Goal: Transaction & Acquisition: Purchase product/service

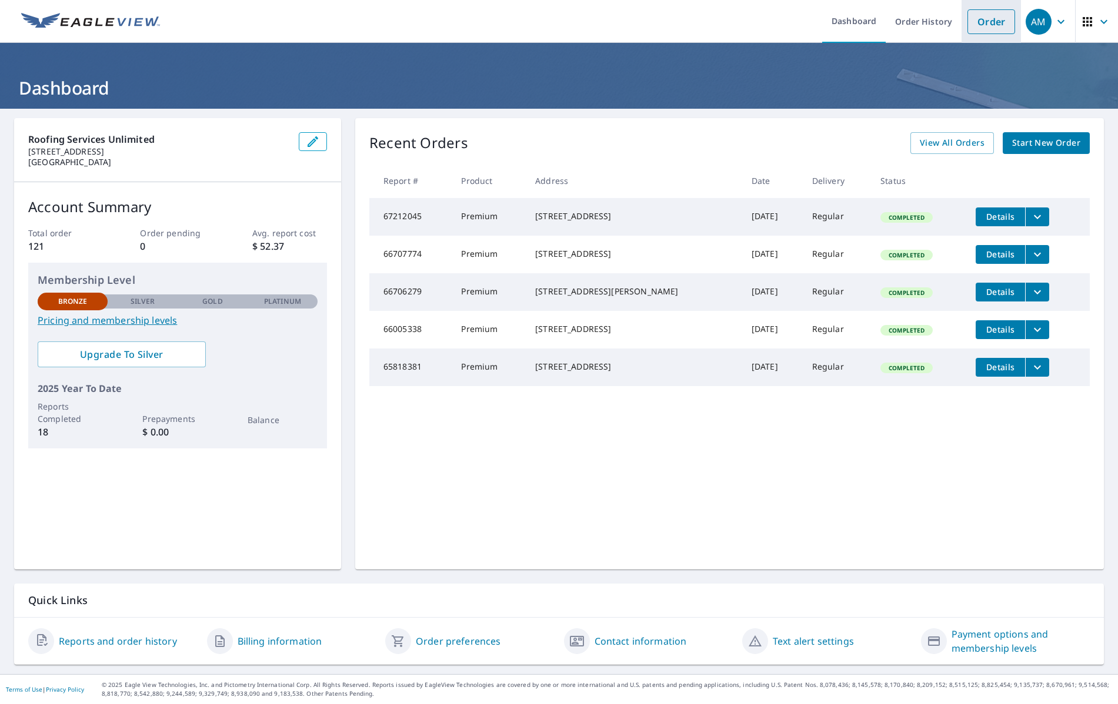
click at [994, 19] on link "Order" at bounding box center [991, 21] width 48 height 25
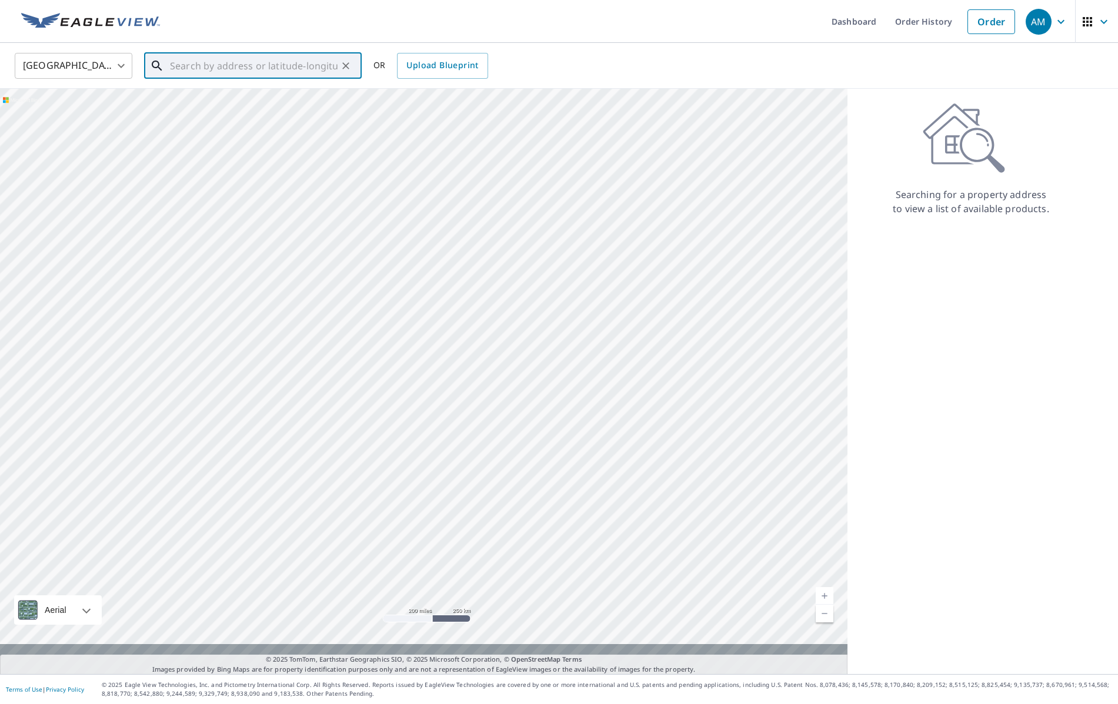
click at [213, 75] on input "text" at bounding box center [254, 65] width 168 height 33
click at [229, 104] on span "[STREET_ADDRESS]" at bounding box center [260, 100] width 185 height 14
type input "[STREET_ADDRESS]"
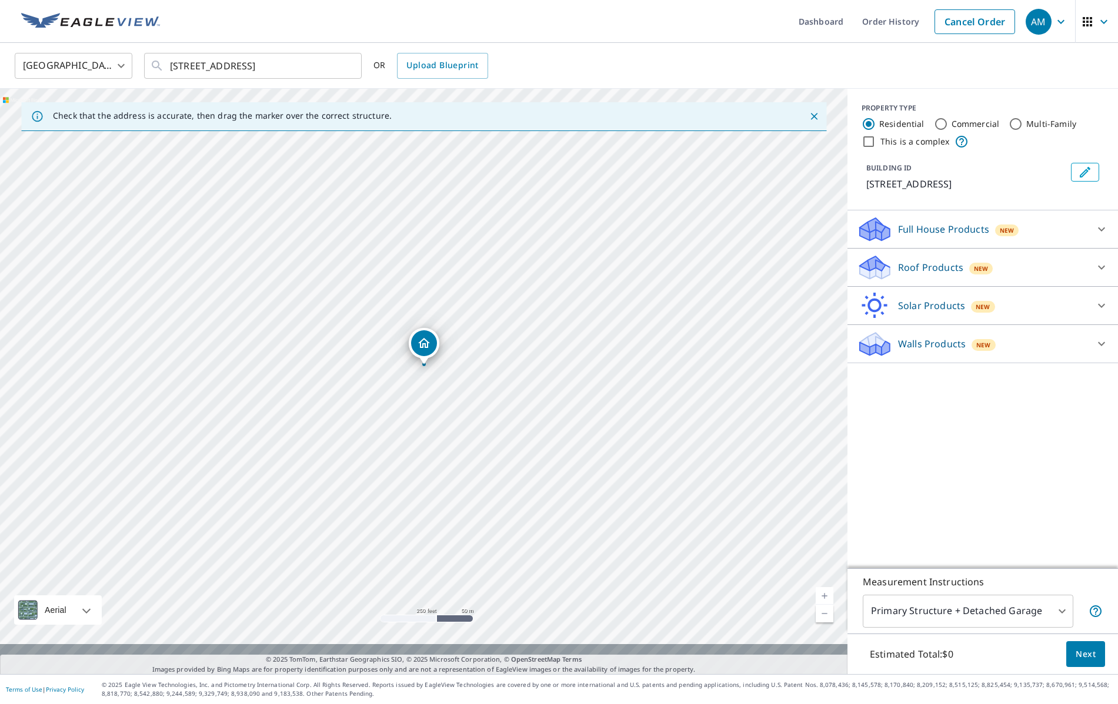
click at [438, 360] on div "[STREET_ADDRESS]" at bounding box center [424, 346] width 31 height 36
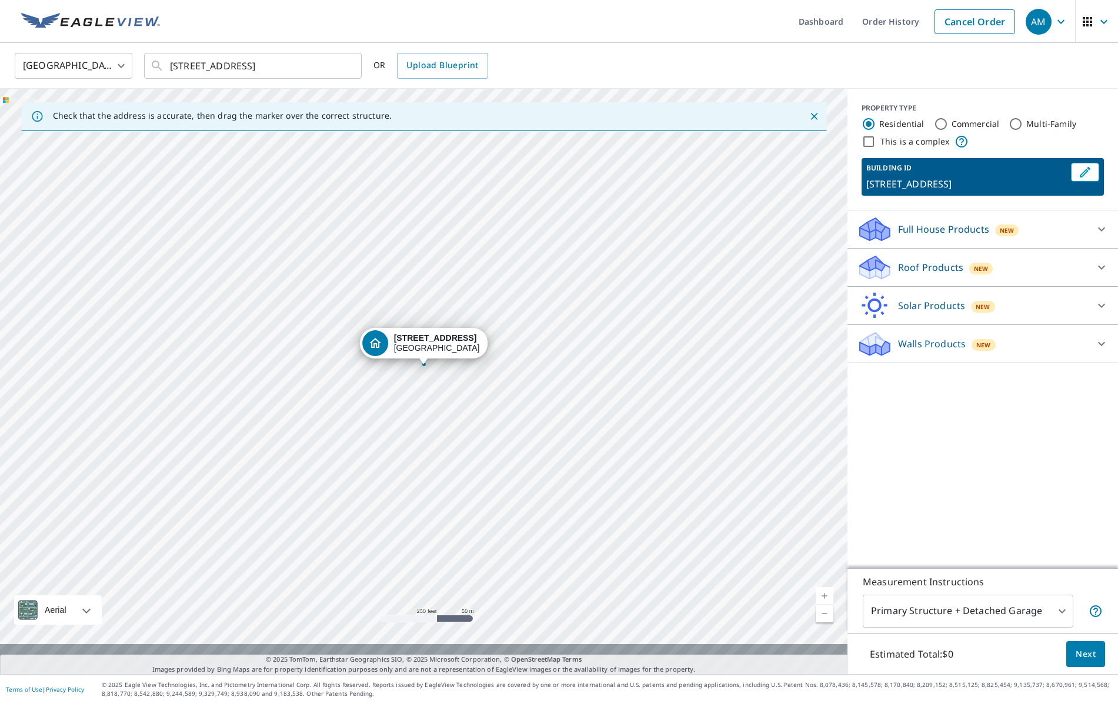
click at [438, 360] on div "[STREET_ADDRESS]" at bounding box center [424, 346] width 128 height 36
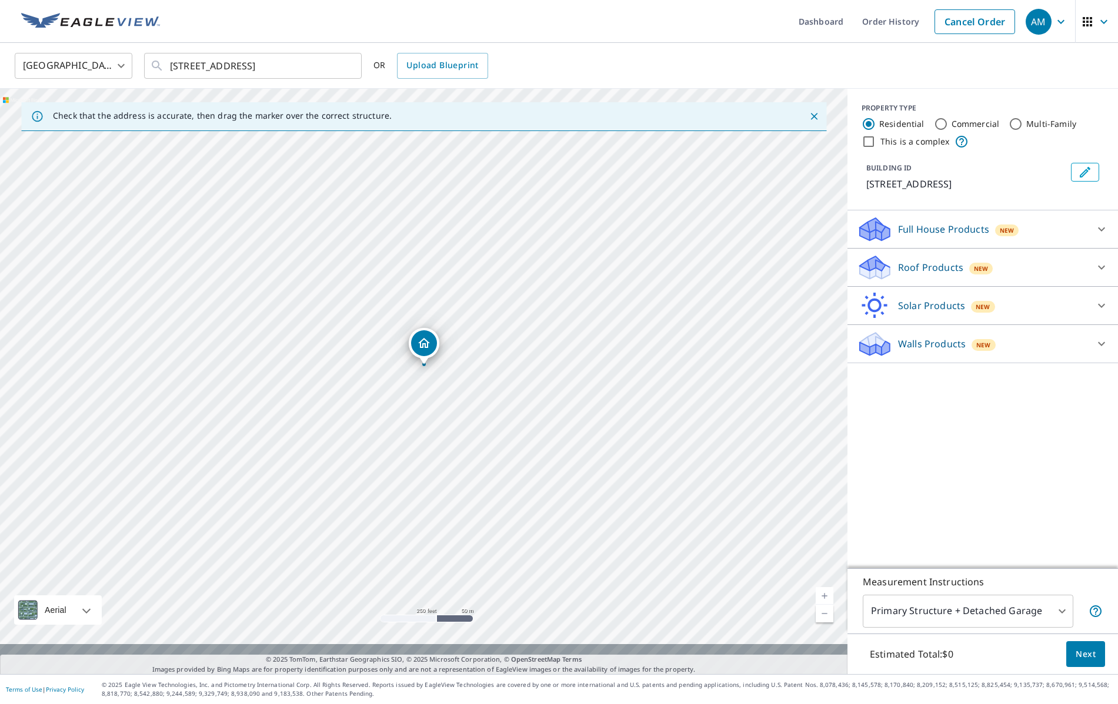
click at [438, 365] on div "[STREET_ADDRESS]" at bounding box center [423, 382] width 847 height 586
click at [437, 369] on div "[STREET_ADDRESS]" at bounding box center [423, 382] width 847 height 586
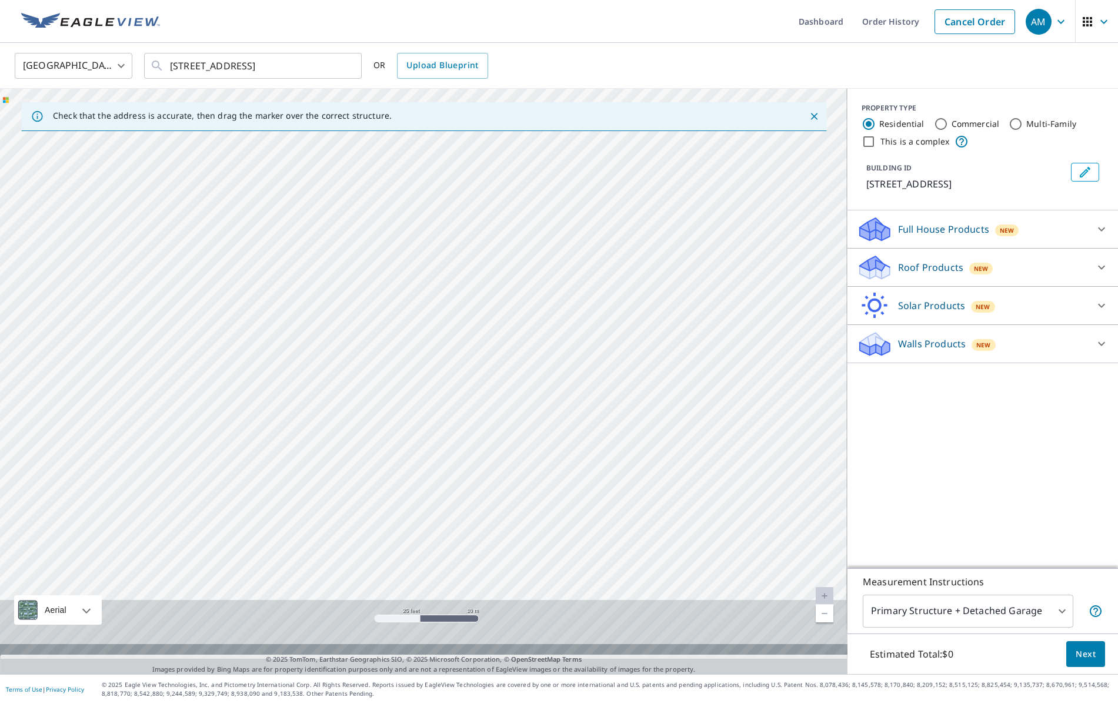
drag, startPoint x: 453, startPoint y: 407, endPoint x: 494, endPoint y: 51, distance: 358.1
click at [494, 51] on div "[GEOGRAPHIC_DATA] [GEOGRAPHIC_DATA] ​ [STREET_ADDRESS] ​ OR Upload Blueprint Ch…" at bounding box center [559, 358] width 1118 height 631
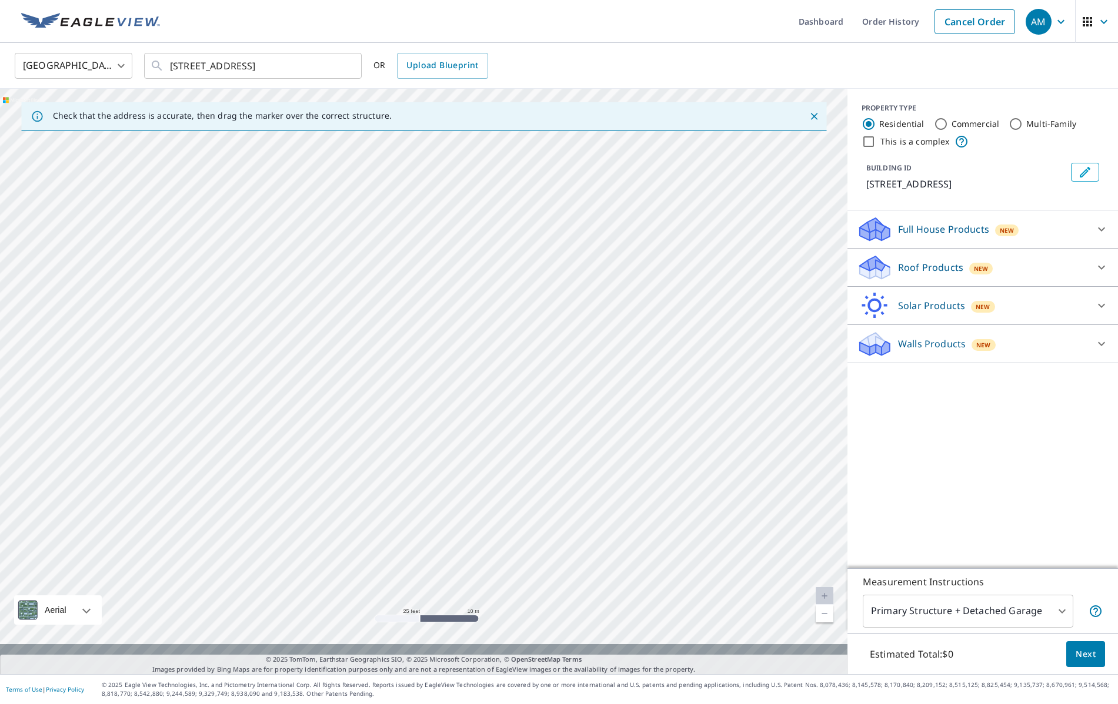
drag, startPoint x: 503, startPoint y: 507, endPoint x: 482, endPoint y: 180, distance: 327.5
click at [482, 180] on div "[STREET_ADDRESS]" at bounding box center [423, 382] width 847 height 586
drag, startPoint x: 496, startPoint y: 360, endPoint x: 497, endPoint y: 187, distance: 172.9
click at [497, 187] on div "[STREET_ADDRESS]" at bounding box center [423, 382] width 847 height 586
click at [1076, 647] on span "Next" at bounding box center [1085, 654] width 20 height 15
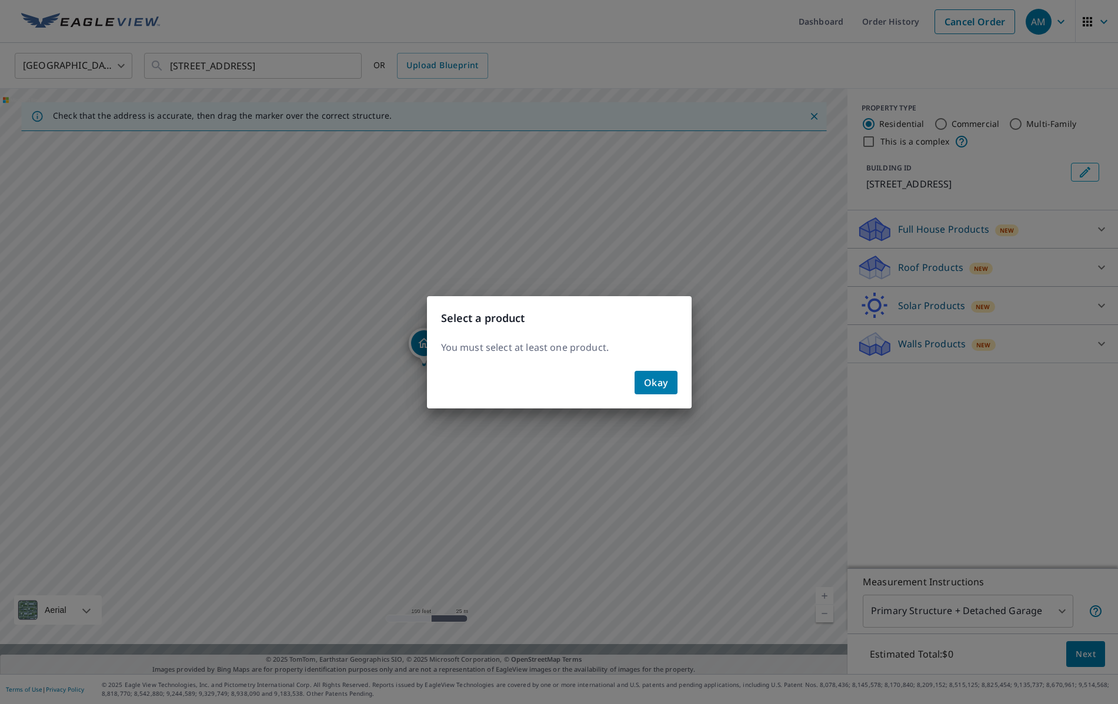
click at [651, 382] on span "Okay" at bounding box center [656, 383] width 24 height 16
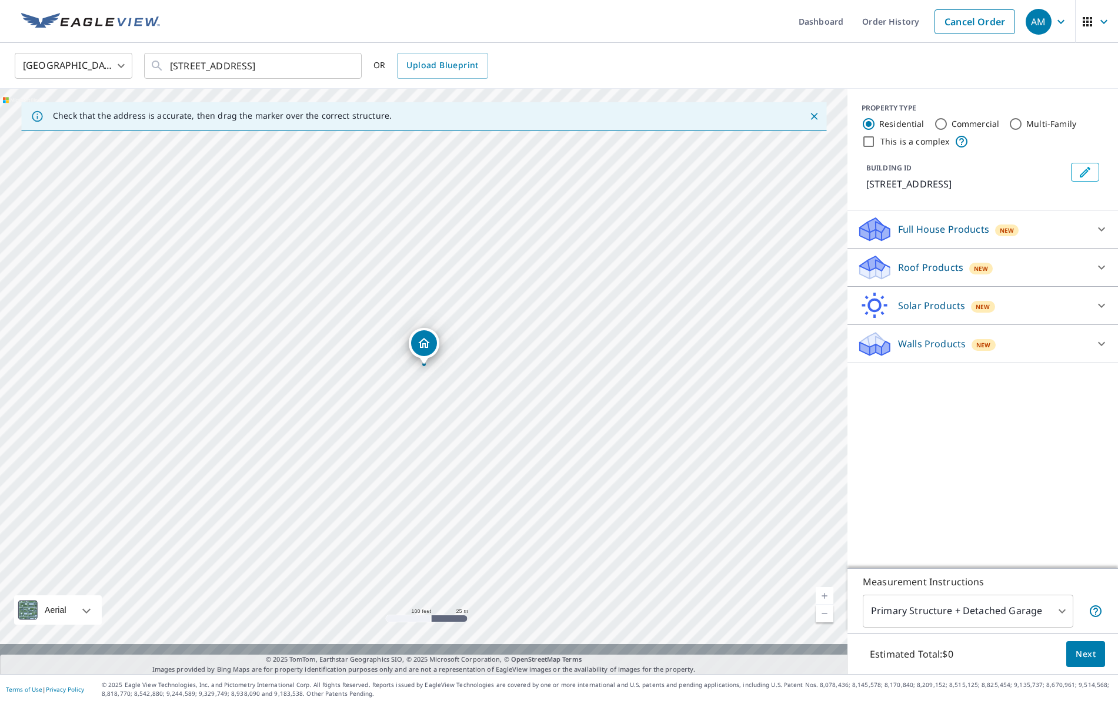
click at [1061, 282] on div "Roof Products New" at bounding box center [972, 268] width 230 height 28
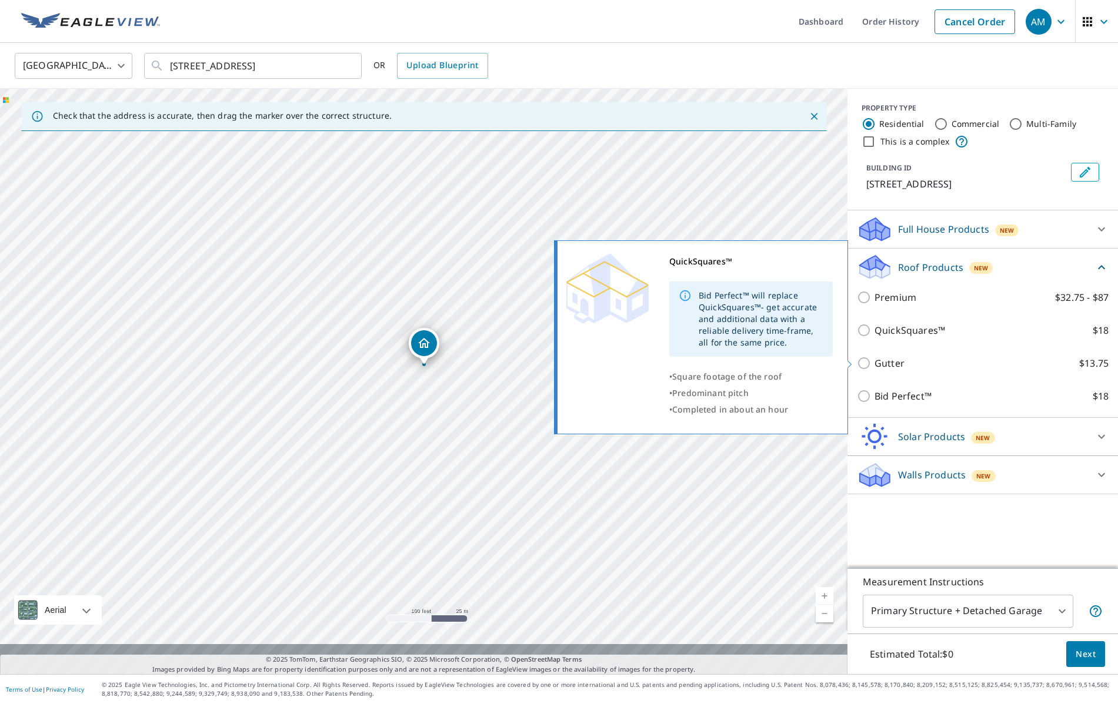
click at [865, 337] on input "QuickSquares™ $18" at bounding box center [866, 330] width 18 height 14
checkbox input "true"
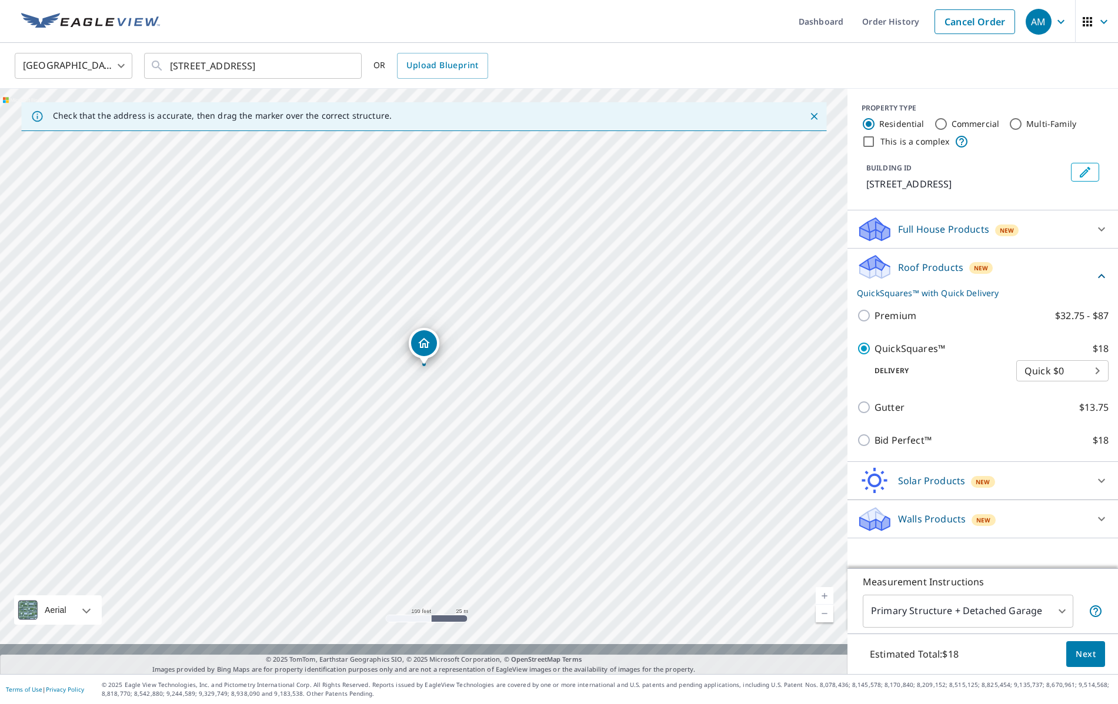
click at [1075, 647] on span "Next" at bounding box center [1085, 654] width 20 height 15
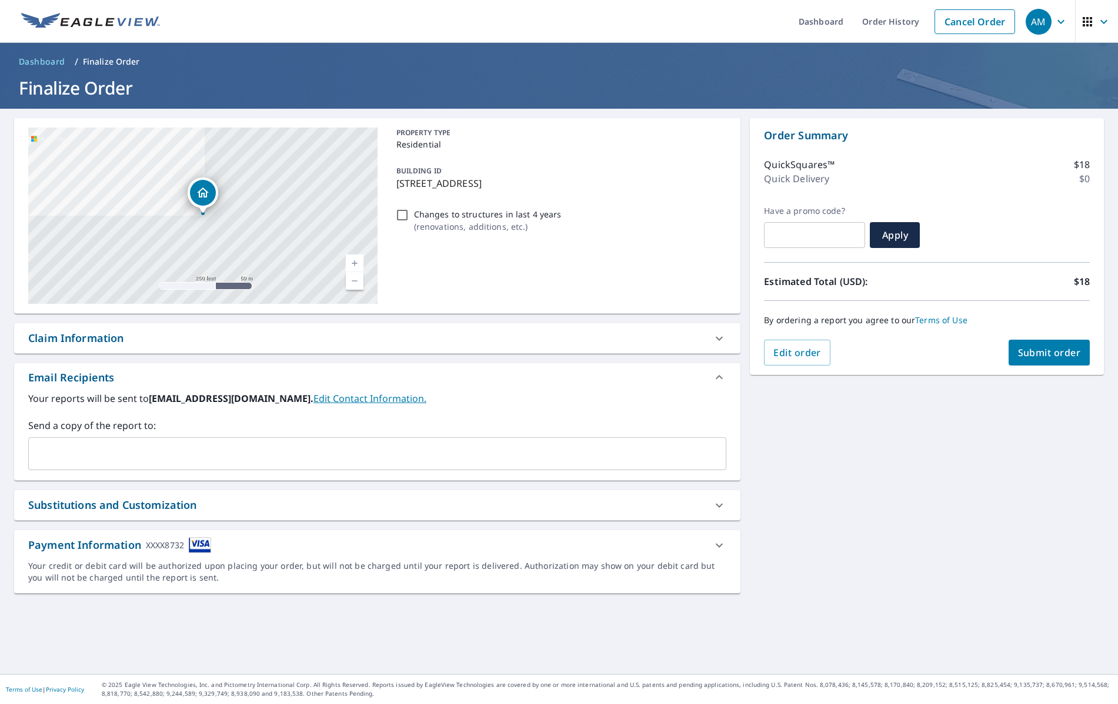
click at [1035, 359] on span "Submit order" at bounding box center [1049, 352] width 63 height 13
checkbox input "true"
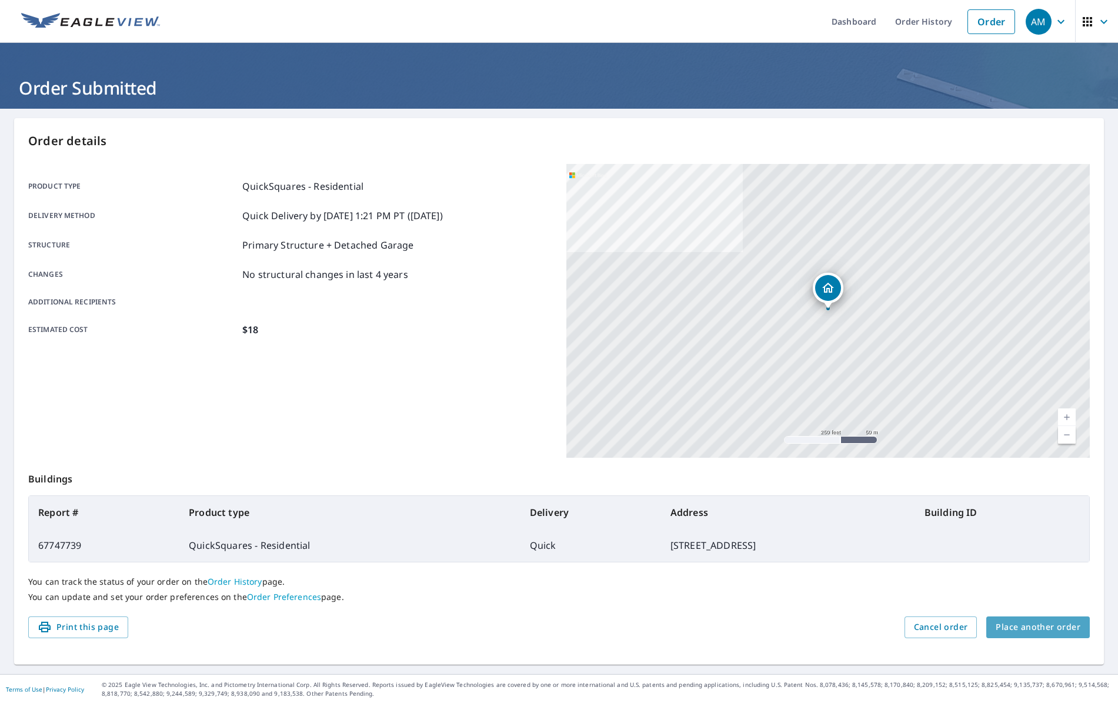
click at [1032, 635] on span "Place another order" at bounding box center [1037, 627] width 85 height 15
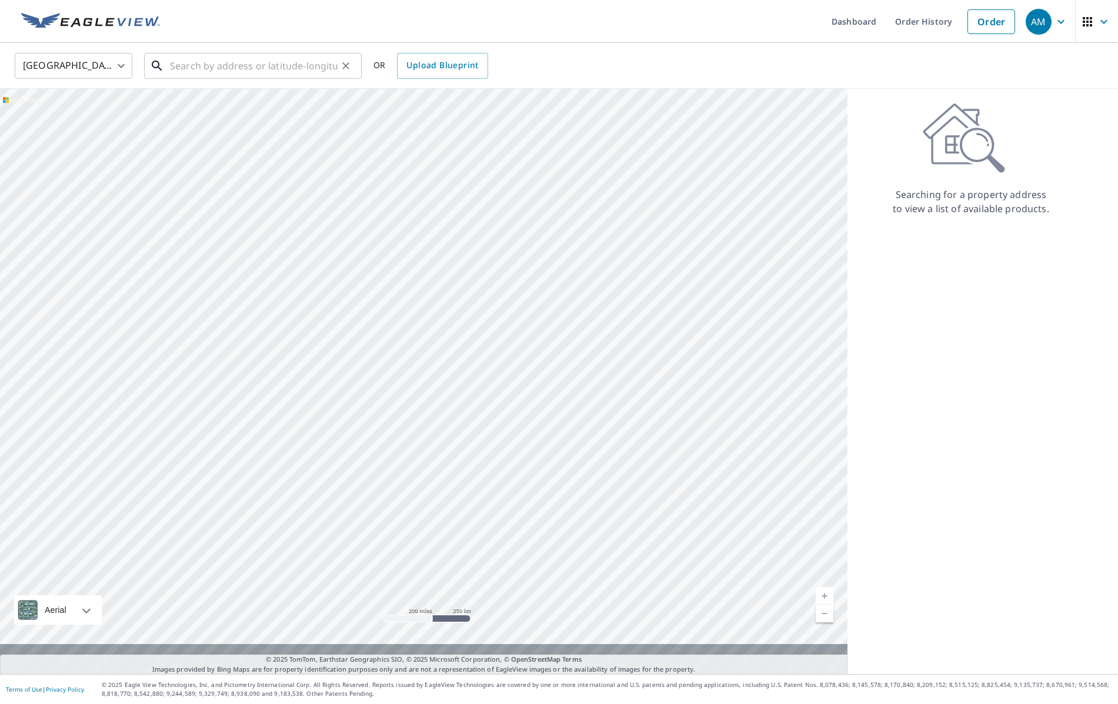
click at [244, 60] on input "text" at bounding box center [254, 65] width 168 height 33
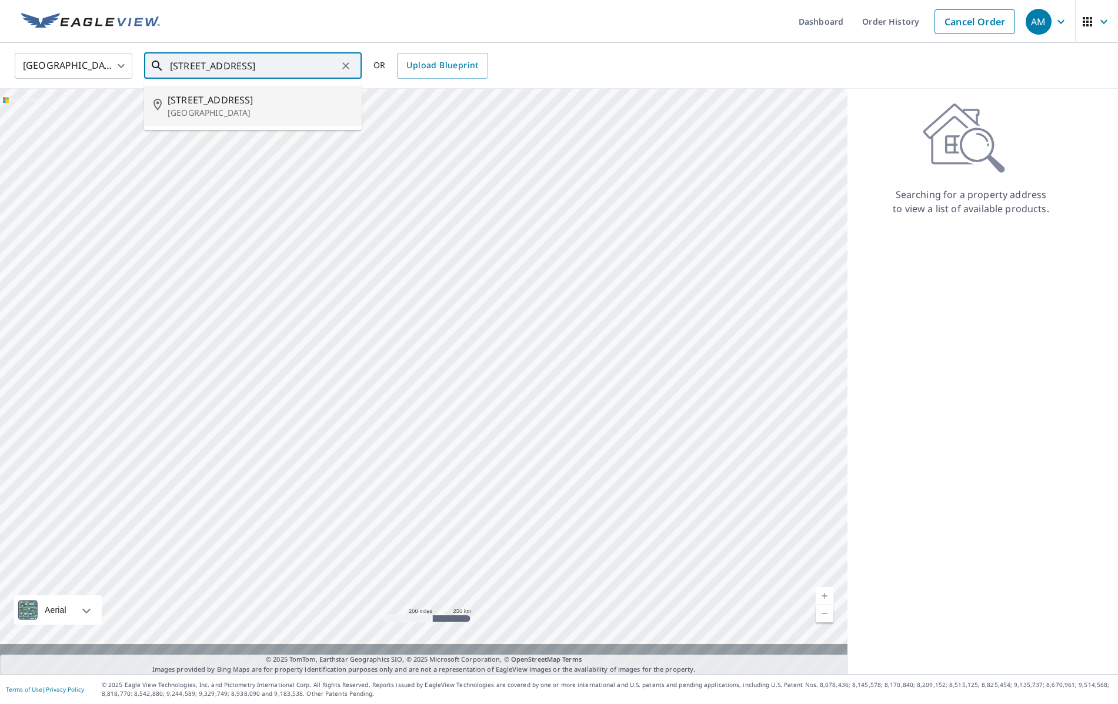
click at [238, 99] on span "[STREET_ADDRESS]" at bounding box center [260, 100] width 185 height 14
type input "[STREET_ADDRESS]"
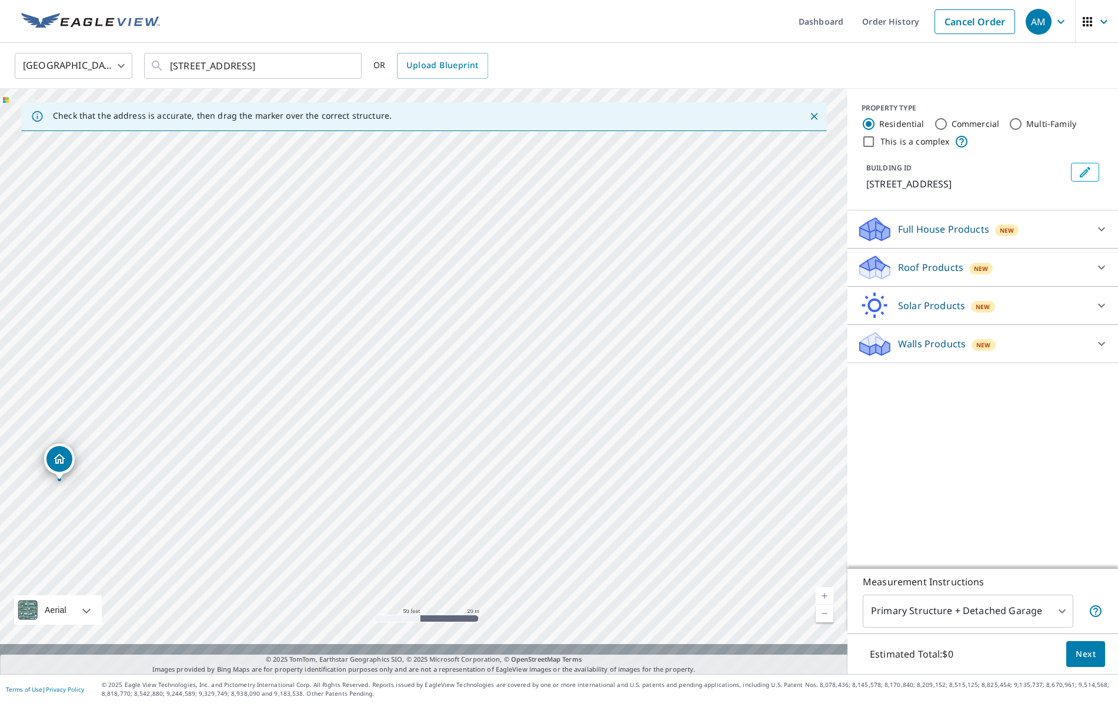
click at [968, 236] on p "Full House Products" at bounding box center [943, 229] width 91 height 14
click at [957, 307] on p "Roof Products" at bounding box center [930, 300] width 65 height 14
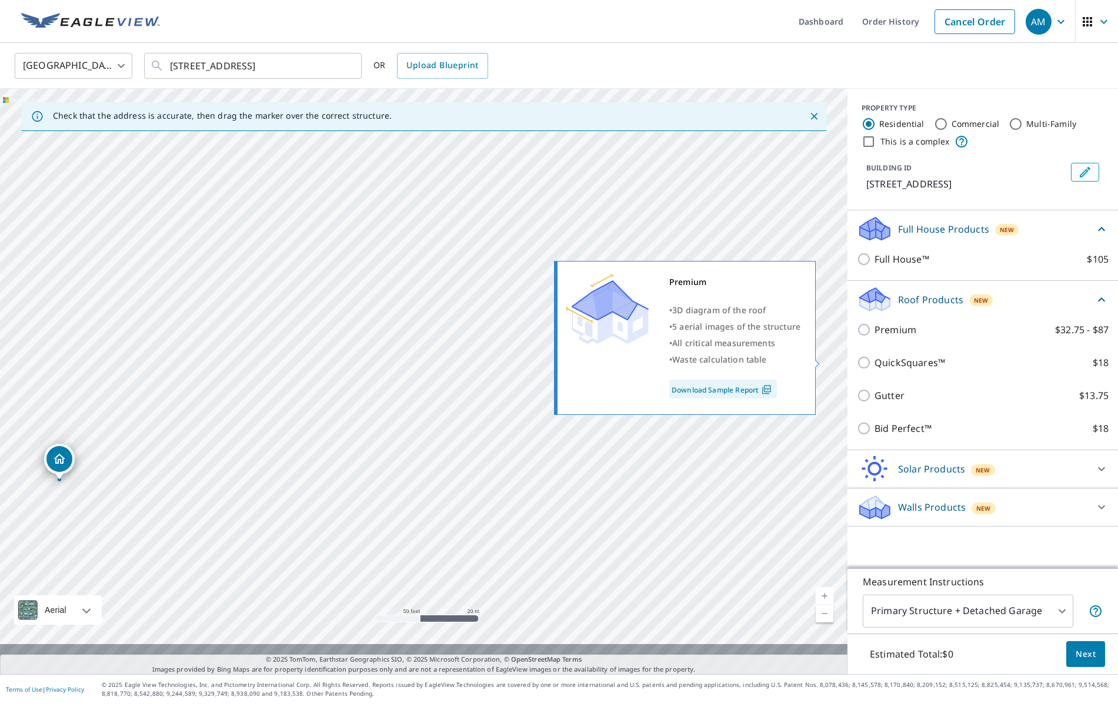
click at [864, 337] on input "Premium $32.75 - $87" at bounding box center [866, 330] width 18 height 14
checkbox input "true"
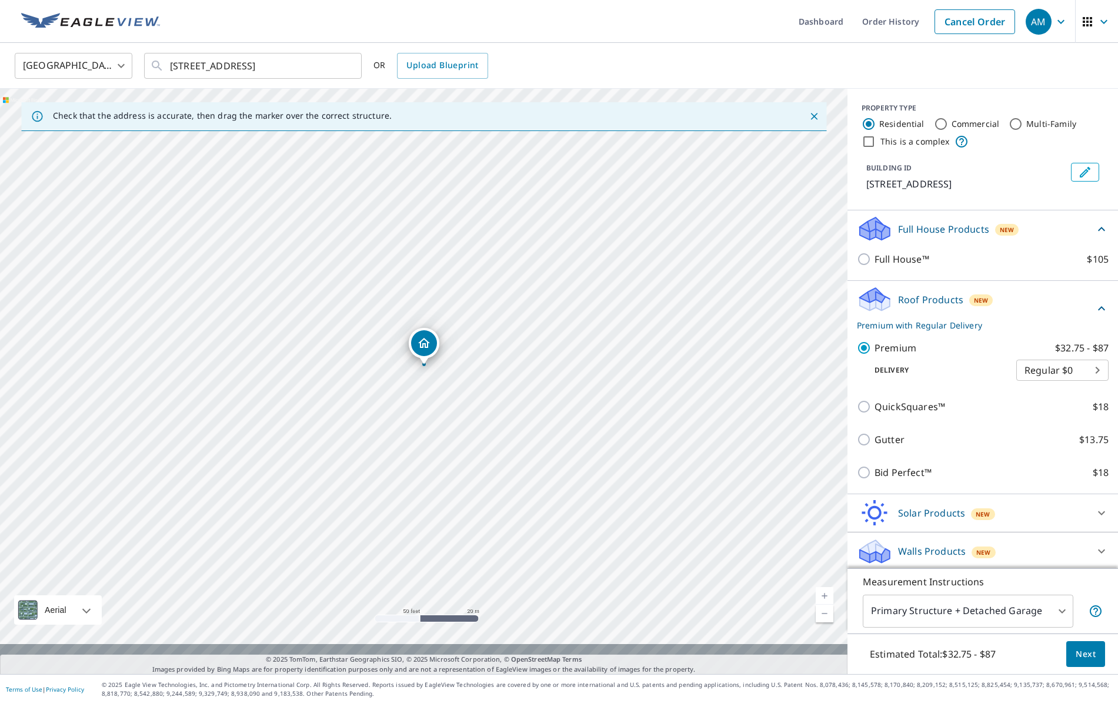
click at [1096, 641] on button "Next" at bounding box center [1085, 654] width 39 height 26
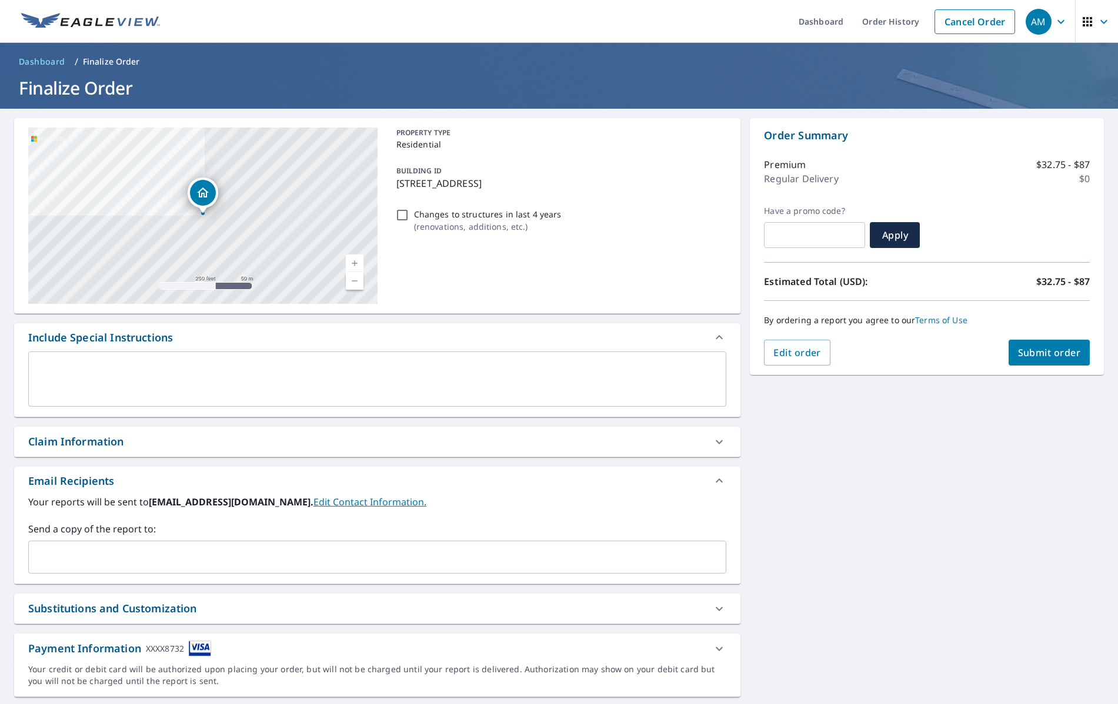
click at [1052, 359] on span "Submit order" at bounding box center [1049, 352] width 63 height 13
checkbox input "true"
